Goal: Task Accomplishment & Management: Use online tool/utility

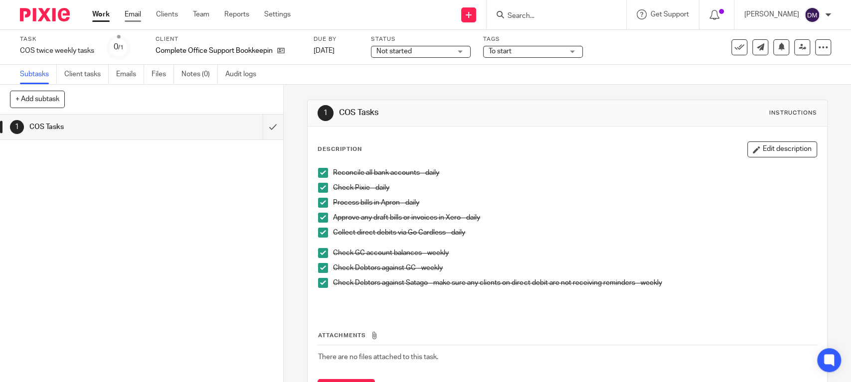
click at [137, 18] on link "Email" at bounding box center [133, 14] width 16 height 10
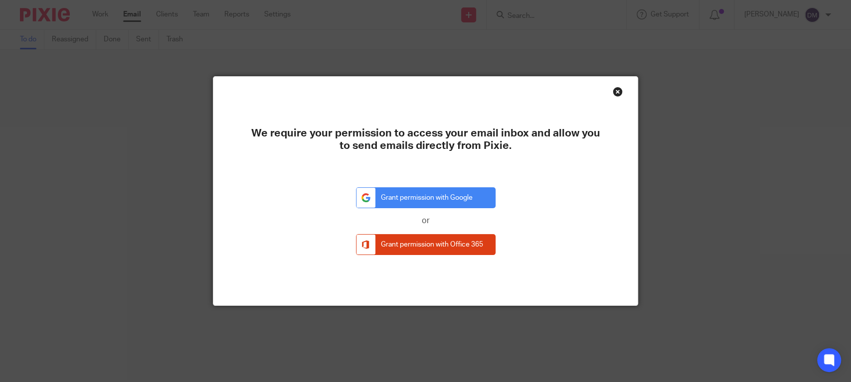
click at [612, 91] on div "Close this dialog window" at bounding box center [617, 92] width 10 height 10
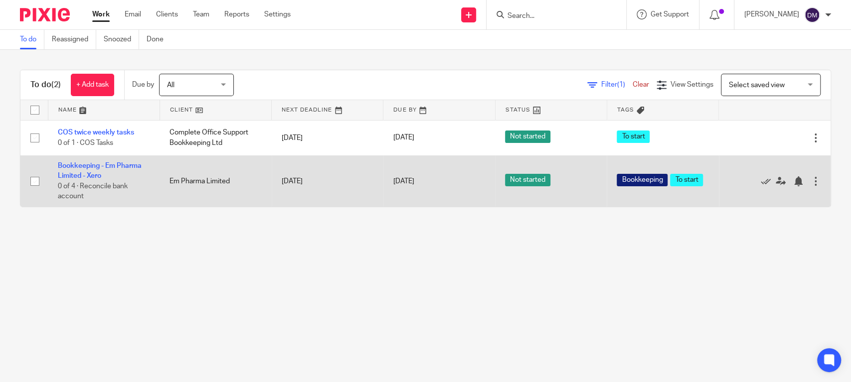
click at [91, 171] on td "Bookkeeping - Em Pharma Limited - Xero 0 of 4 · Reconcile bank account" at bounding box center [104, 180] width 112 height 51
click at [75, 169] on td "Bookkeeping - Em Pharma Limited - Xero 0 of 4 · Reconcile bank account" at bounding box center [104, 180] width 112 height 51
click at [78, 164] on link "Bookkeeping - Em Pharma Limited - Xero" at bounding box center [100, 170] width 84 height 17
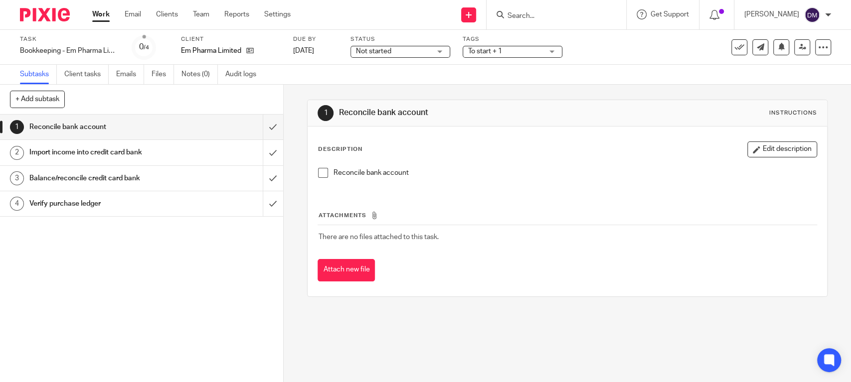
click at [318, 175] on span at bounding box center [323, 173] width 10 height 10
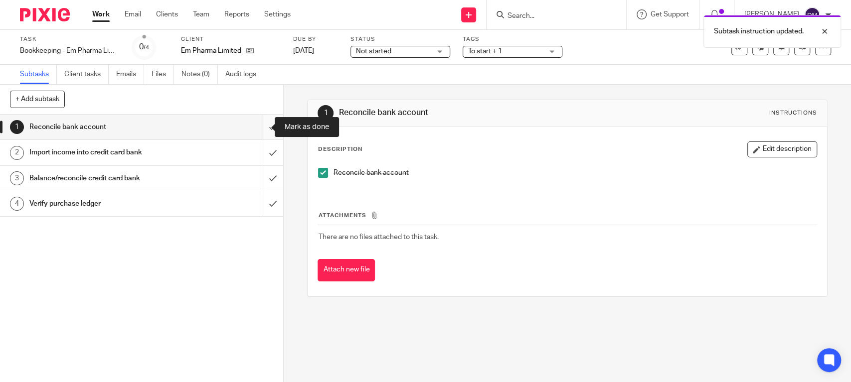
click at [258, 127] on input "submit" at bounding box center [141, 127] width 283 height 25
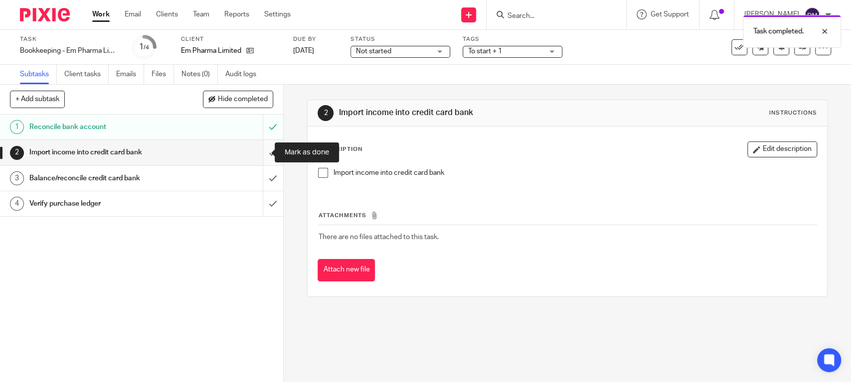
click at [258, 152] on input "submit" at bounding box center [141, 152] width 283 height 25
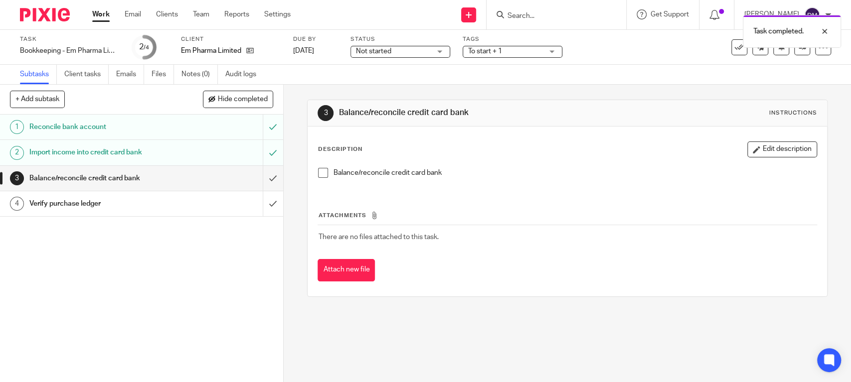
click at [320, 172] on span at bounding box center [323, 173] width 10 height 10
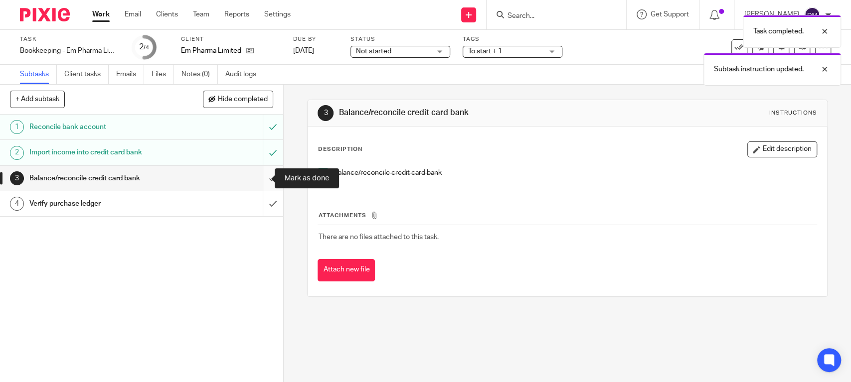
click at [258, 175] on input "submit" at bounding box center [141, 178] width 283 height 25
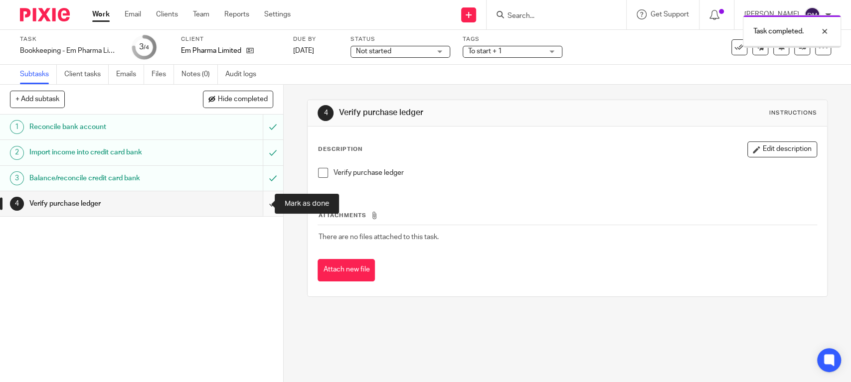
click at [260, 202] on input "submit" at bounding box center [141, 203] width 283 height 25
